Goal: Check status

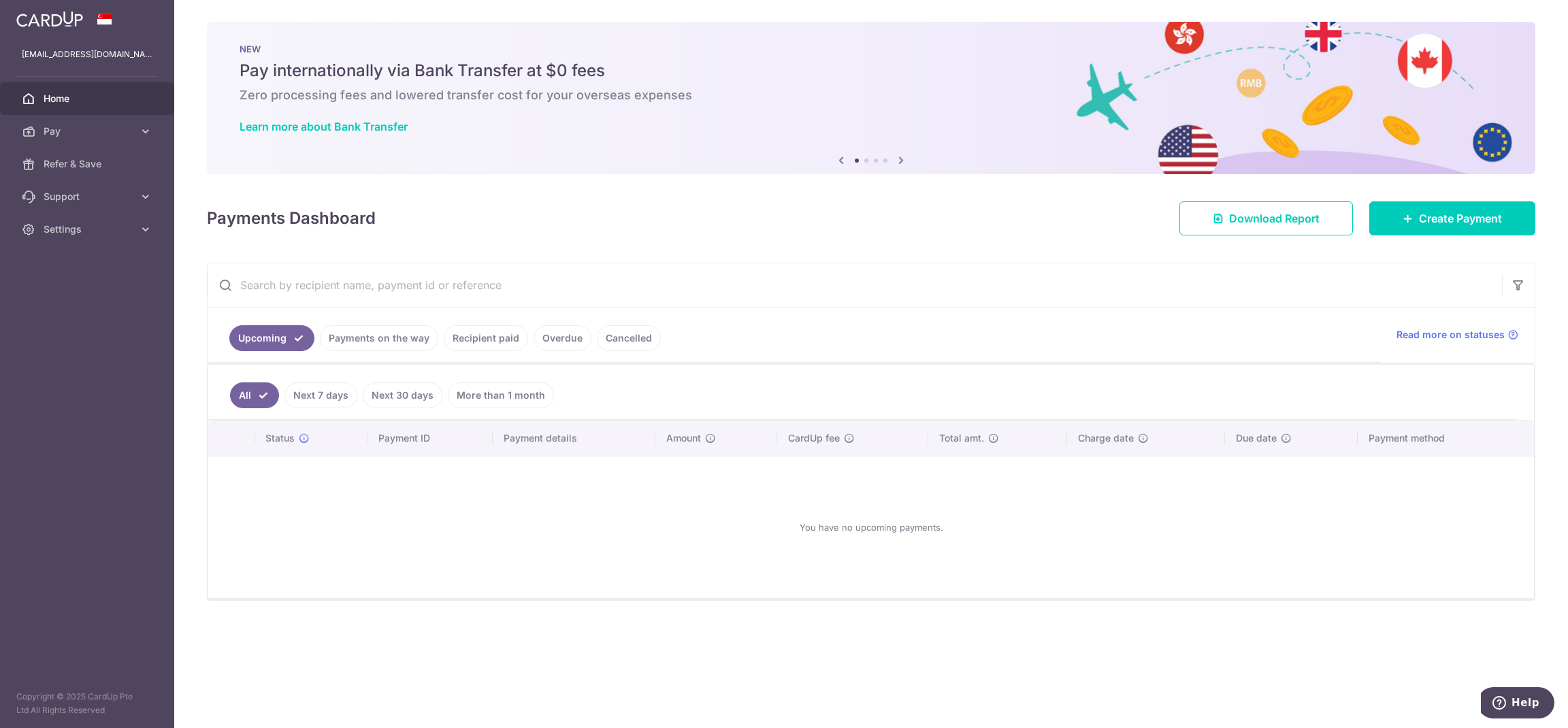
click at [495, 340] on link "Recipient paid" at bounding box center [486, 338] width 84 height 26
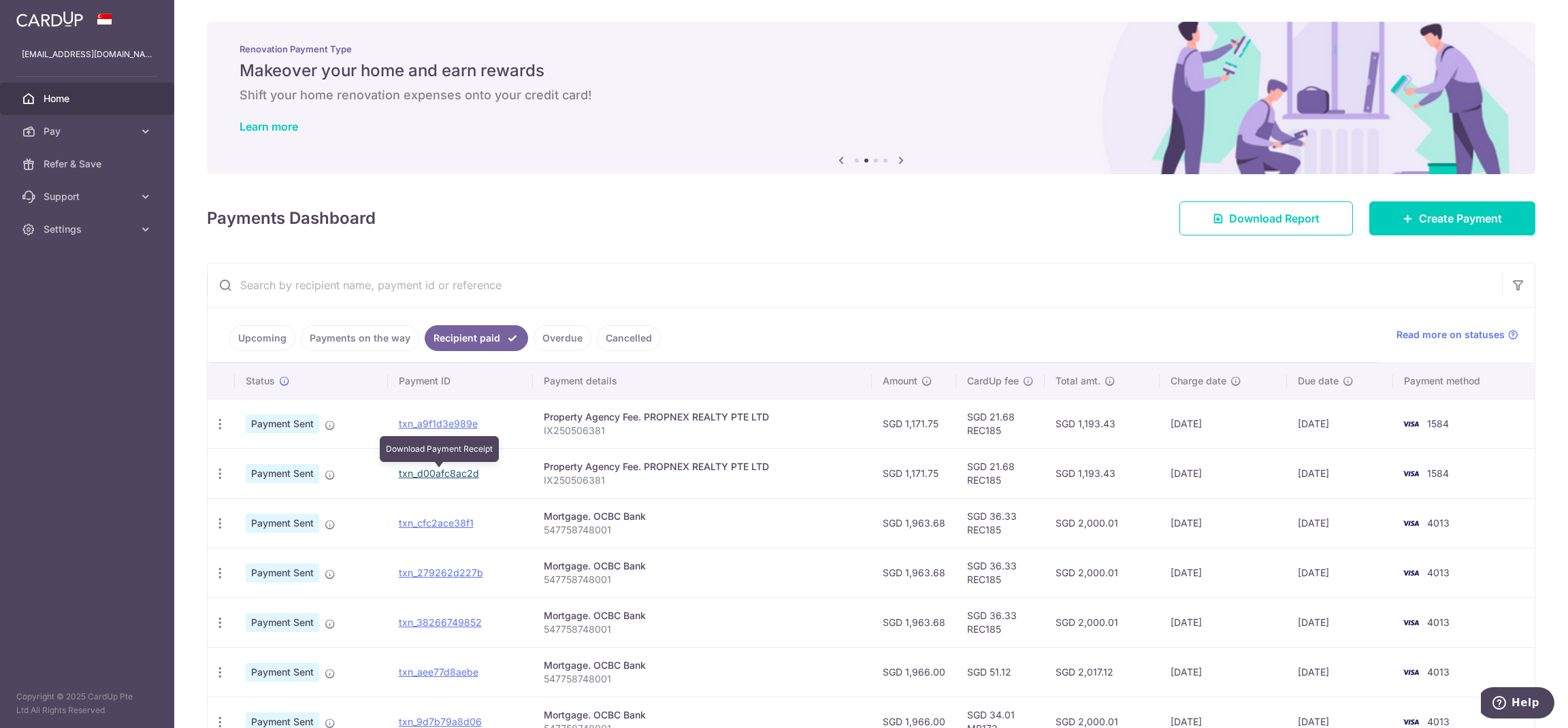
click at [459, 473] on link "txn_d00afc8ac2d" at bounding box center [439, 473] width 81 height 12
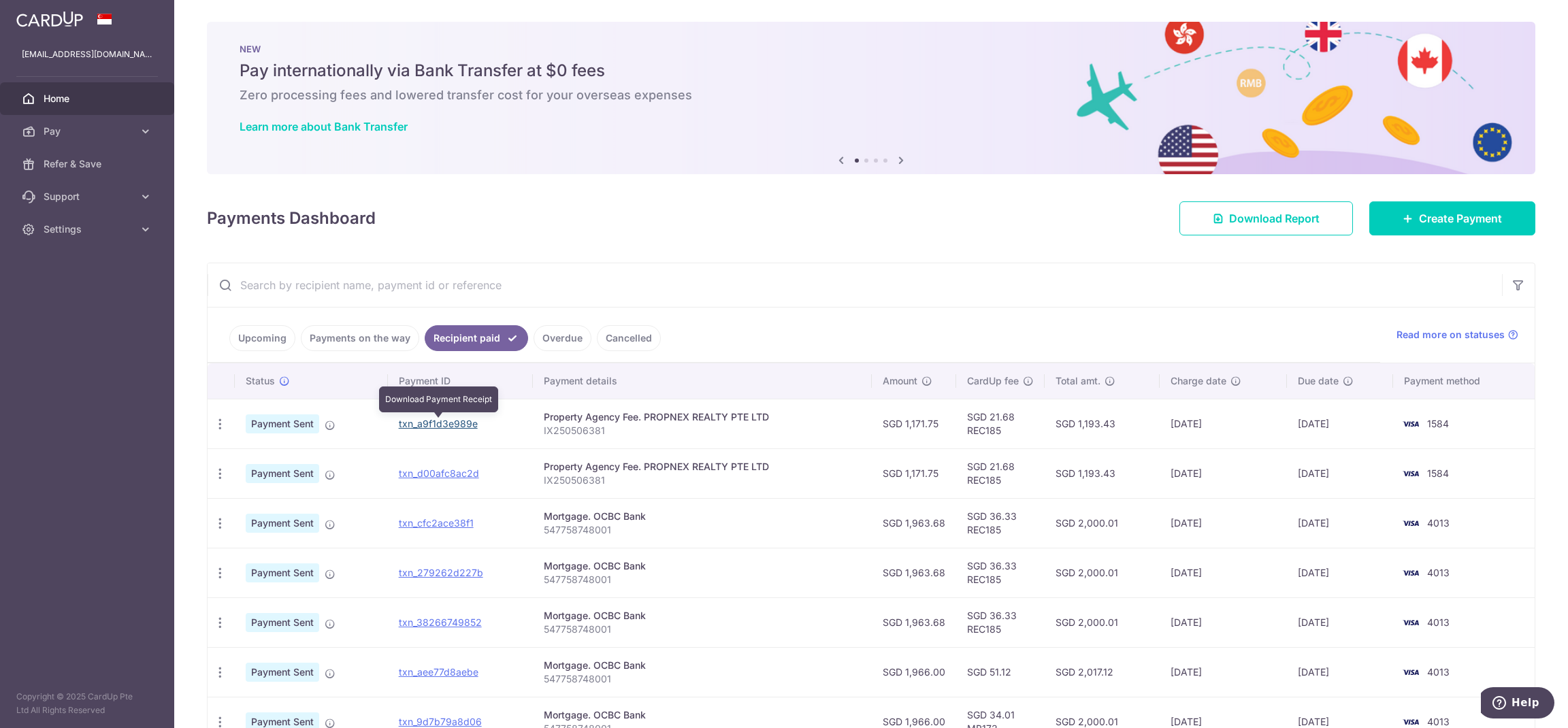
click at [461, 428] on link "txn_a9f1d3e989e" at bounding box center [438, 423] width 79 height 12
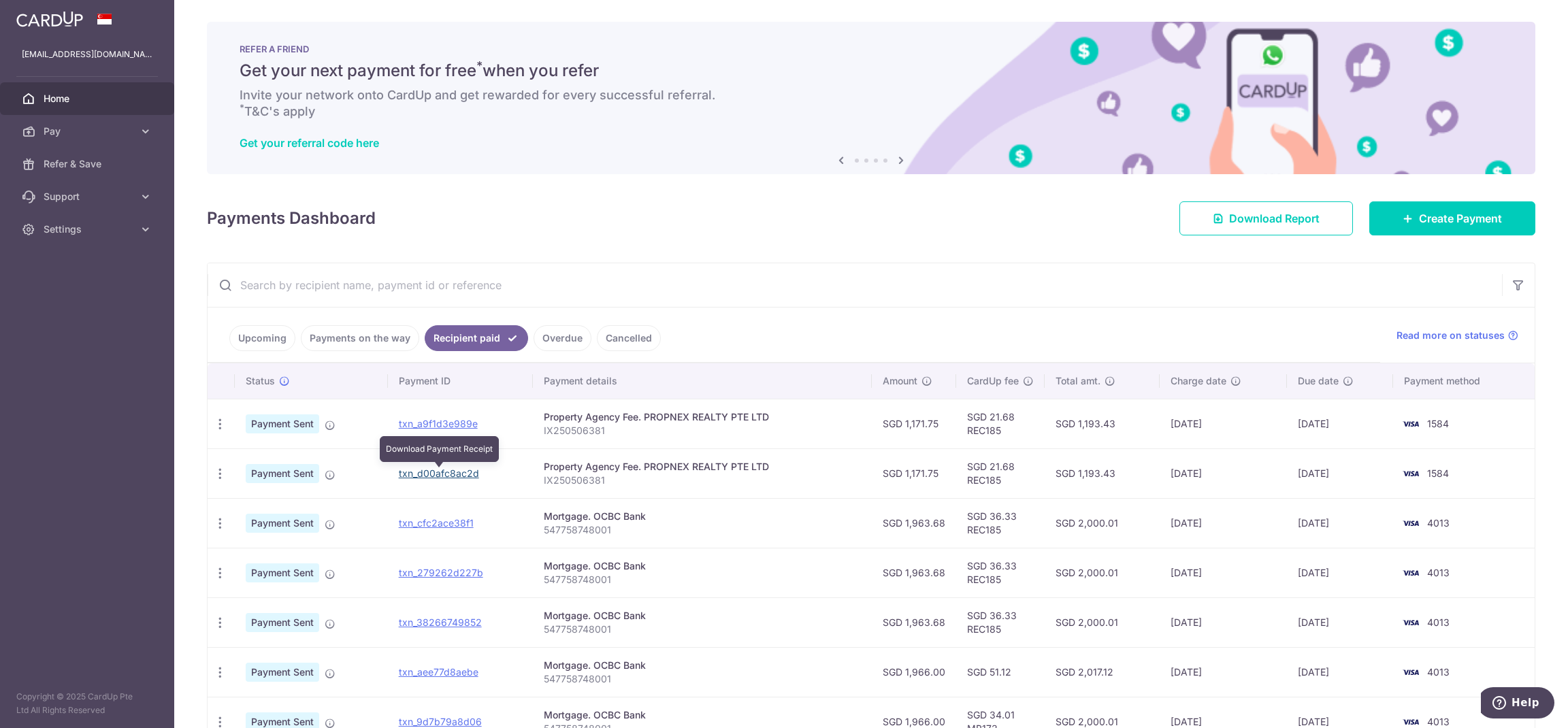
click at [452, 472] on link "txn_d00afc8ac2d" at bounding box center [439, 473] width 81 height 12
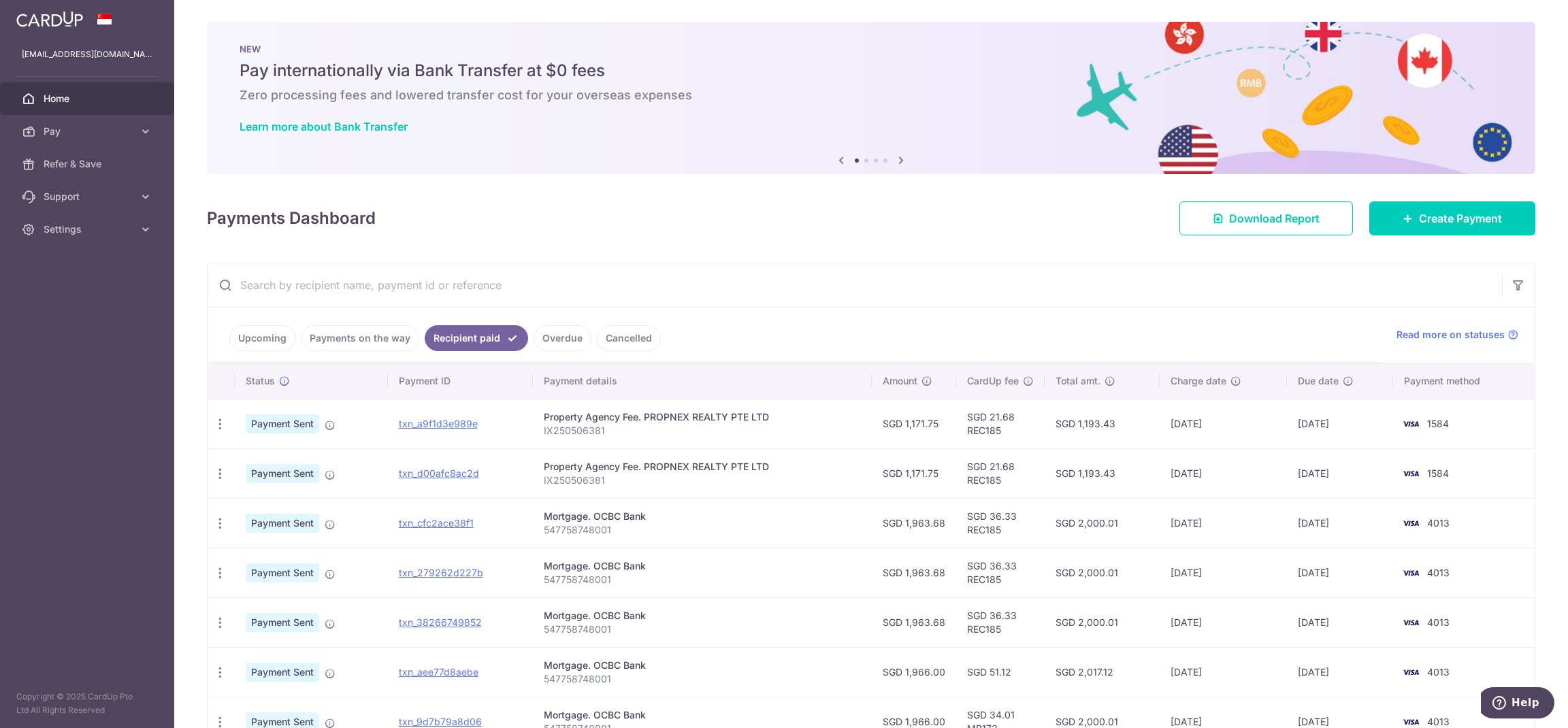
click at [569, 341] on link "Overdue" at bounding box center [563, 338] width 58 height 26
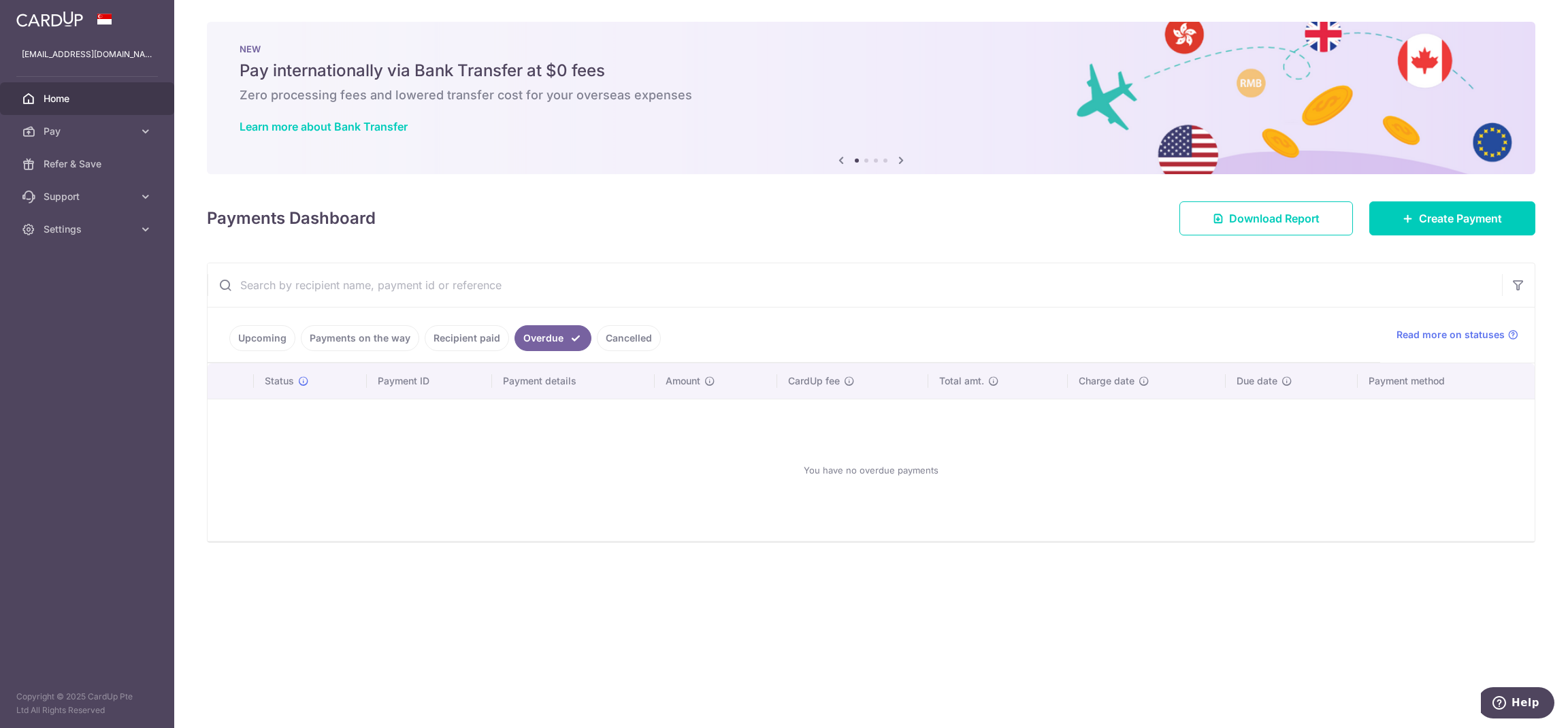
click at [364, 336] on link "Payments on the way" at bounding box center [360, 338] width 118 height 26
click at [272, 335] on link "Upcoming" at bounding box center [263, 338] width 66 height 26
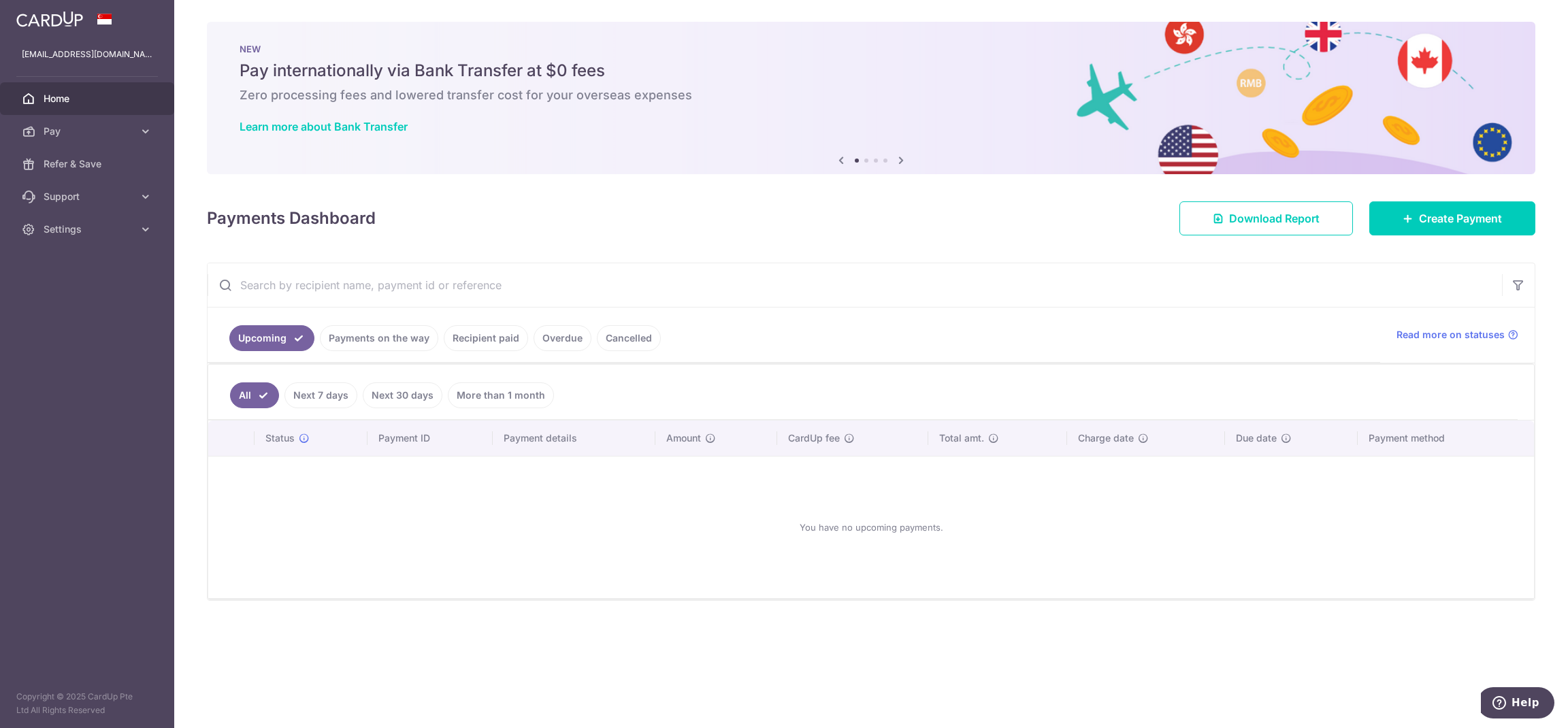
click at [497, 346] on link "Recipient paid" at bounding box center [486, 338] width 84 height 26
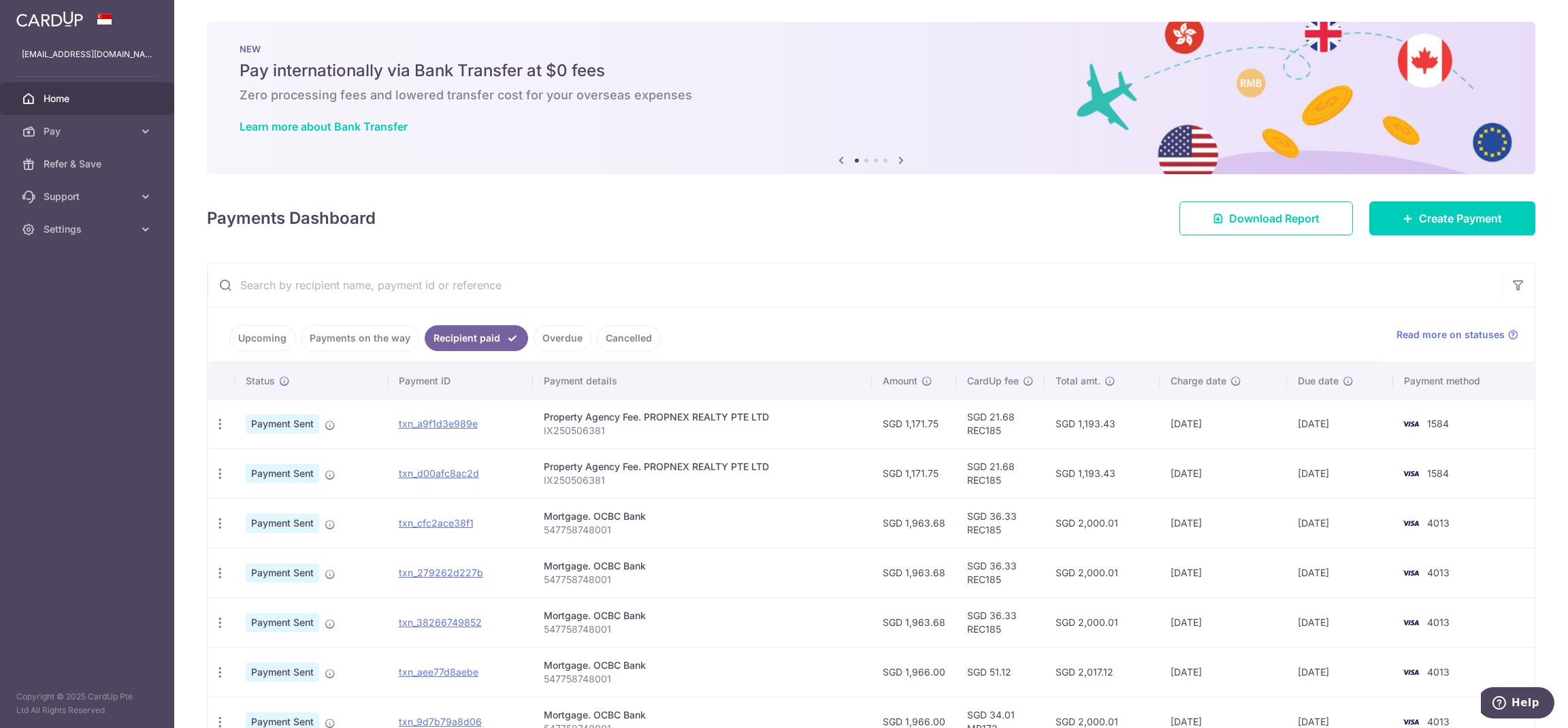
click at [385, 346] on link "Payments on the way" at bounding box center [360, 338] width 118 height 26
